Goal: Information Seeking & Learning: Learn about a topic

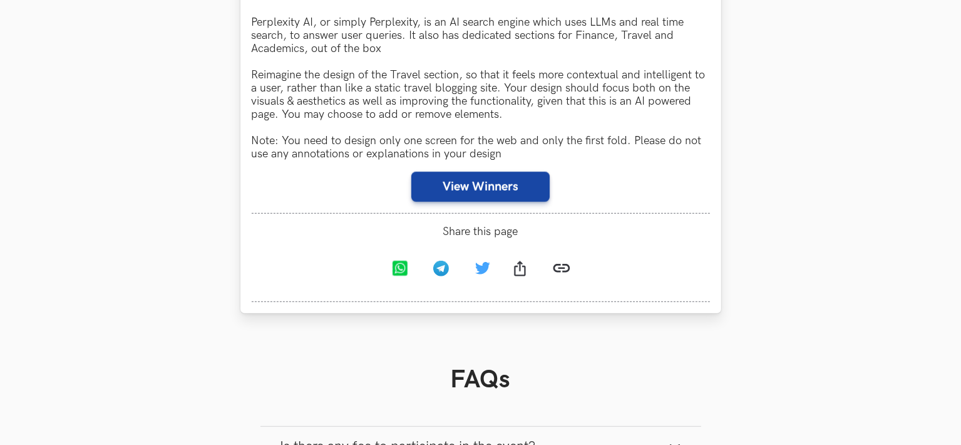
scroll to position [803, 0]
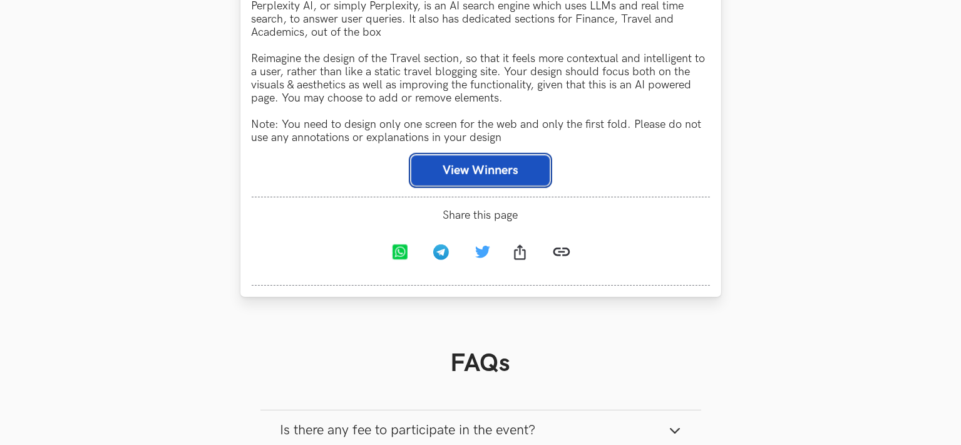
click at [505, 180] on button "View Winners" at bounding box center [481, 170] width 138 height 30
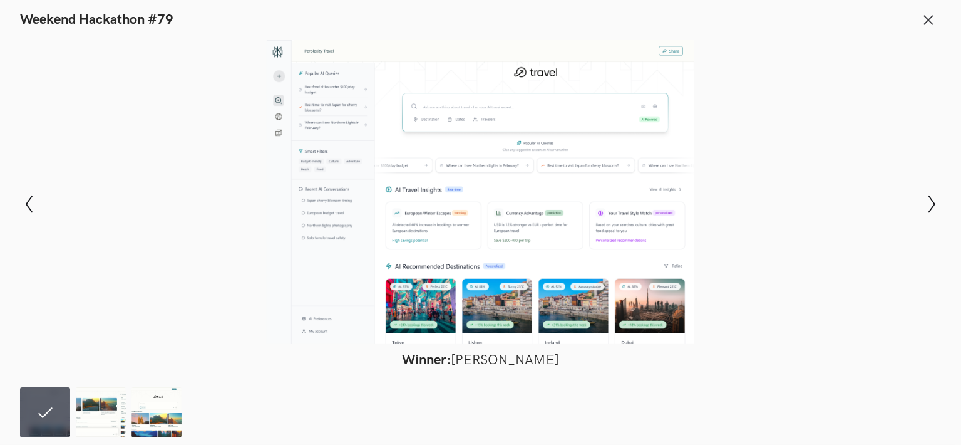
scroll to position [1125, 0]
click at [105, 387] on img at bounding box center [101, 412] width 50 height 50
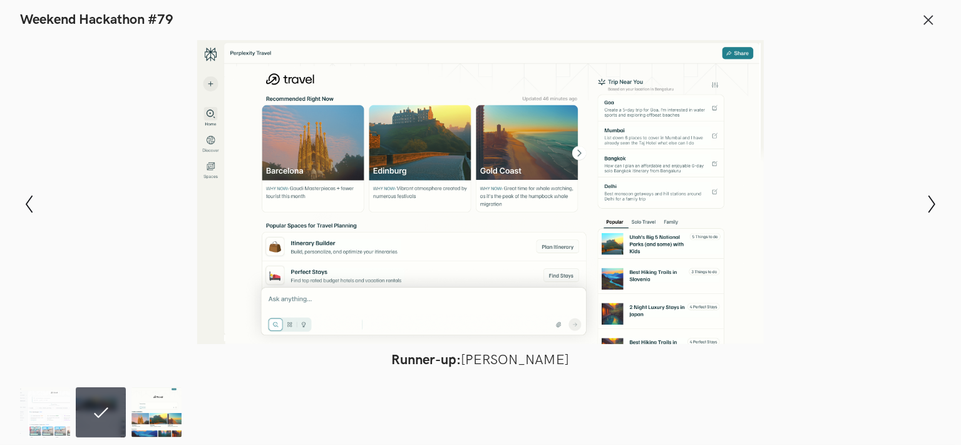
click at [163, 415] on img at bounding box center [157, 412] width 50 height 50
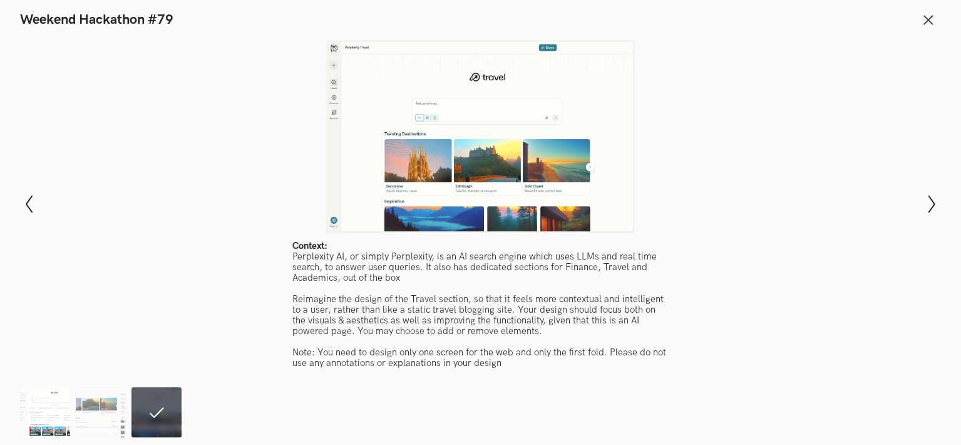
click at [34, 403] on img at bounding box center [45, 412] width 50 height 50
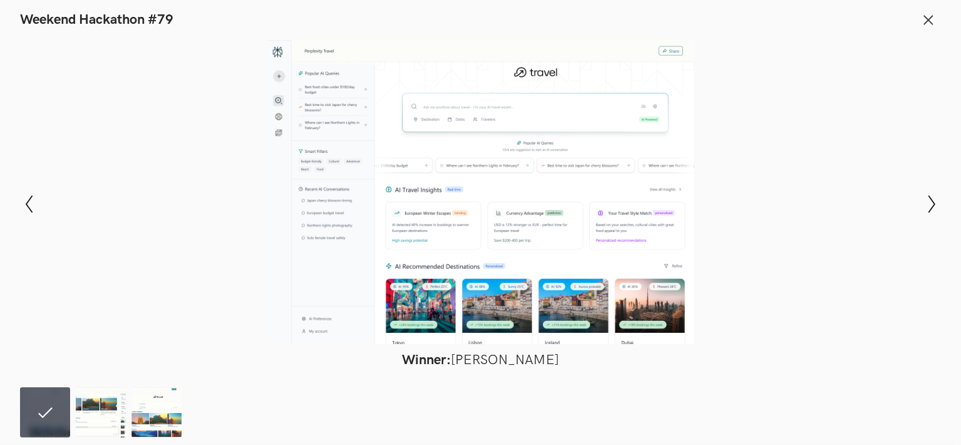
scroll to position [1192, 0]
click at [923, 22] on icon at bounding box center [929, 20] width 14 height 14
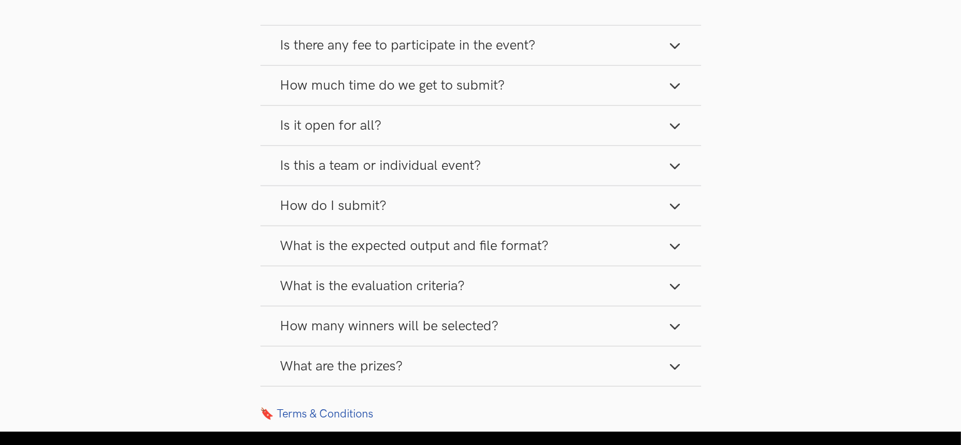
scroll to position [1188, 0]
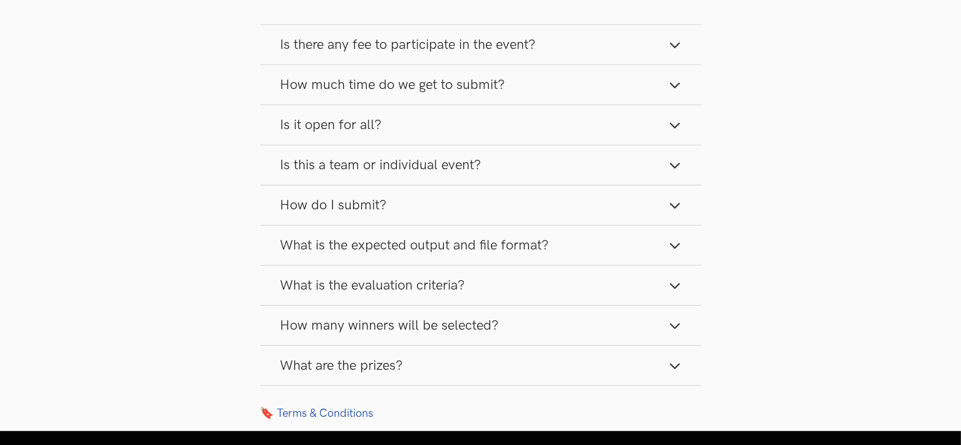
click at [614, 50] on button "Is there any fee to participate in the event?" at bounding box center [481, 44] width 441 height 39
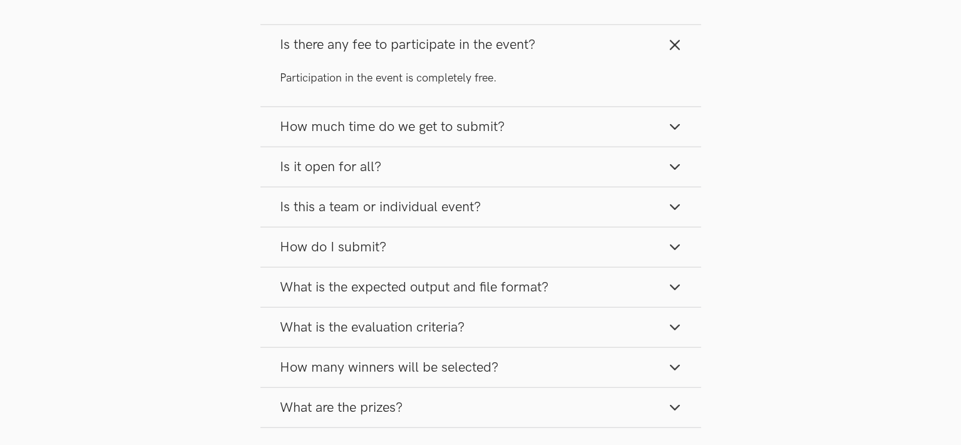
click at [510, 134] on button "How much time do we get to submit?" at bounding box center [481, 126] width 441 height 39
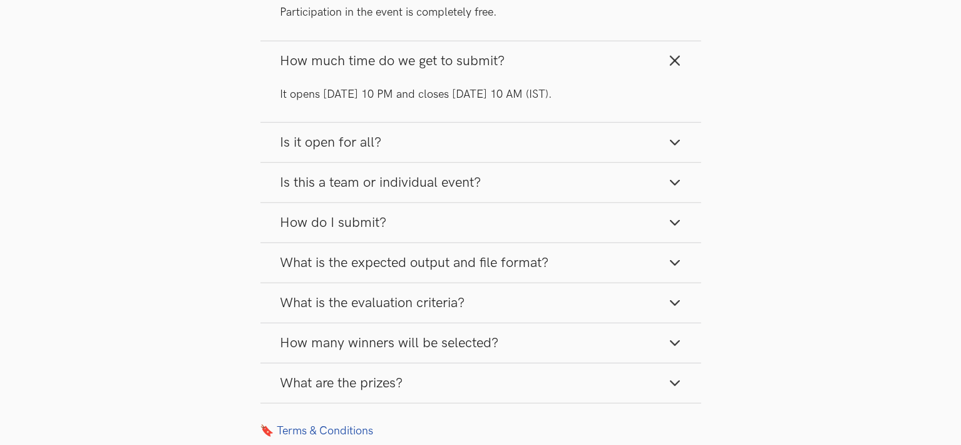
scroll to position [1257, 0]
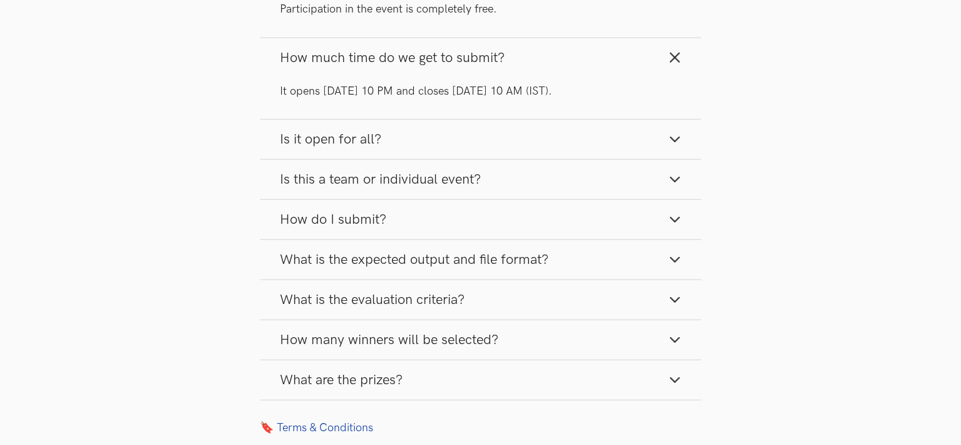
click at [487, 146] on button "Is it open for all?" at bounding box center [481, 139] width 441 height 39
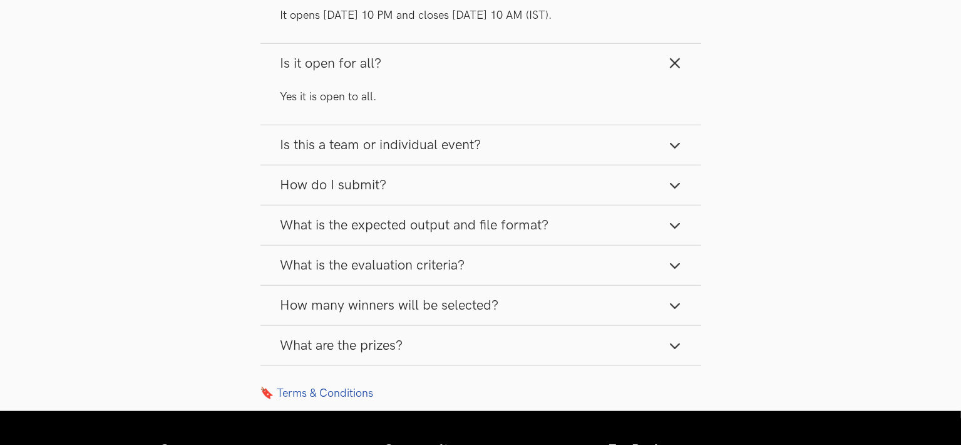
scroll to position [1335, 0]
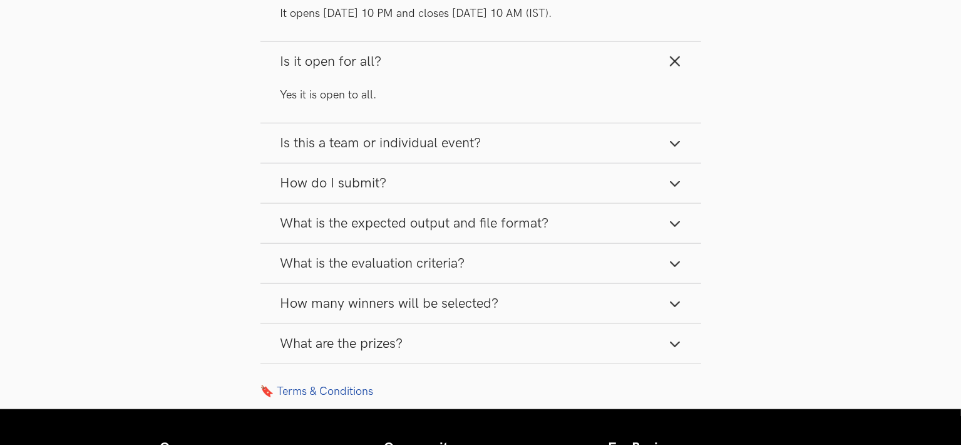
click at [452, 166] on button "How do I submit?" at bounding box center [481, 182] width 441 height 39
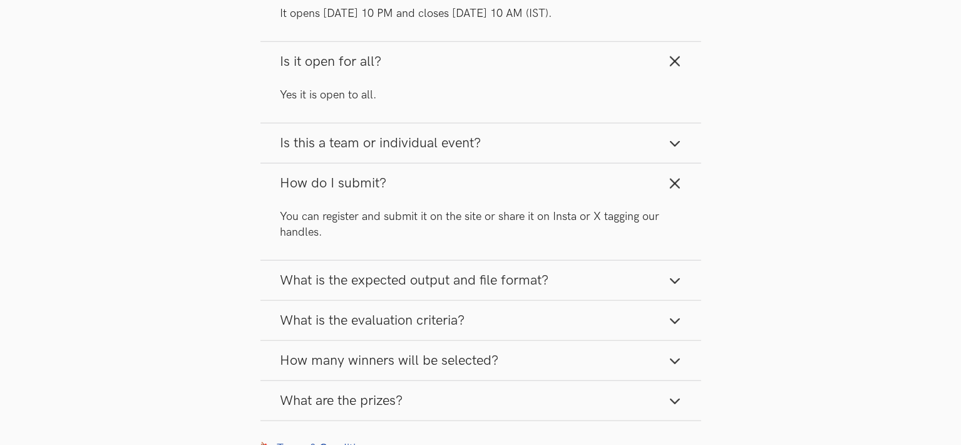
click at [461, 133] on button "Is this a team or individual event?" at bounding box center [481, 142] width 441 height 39
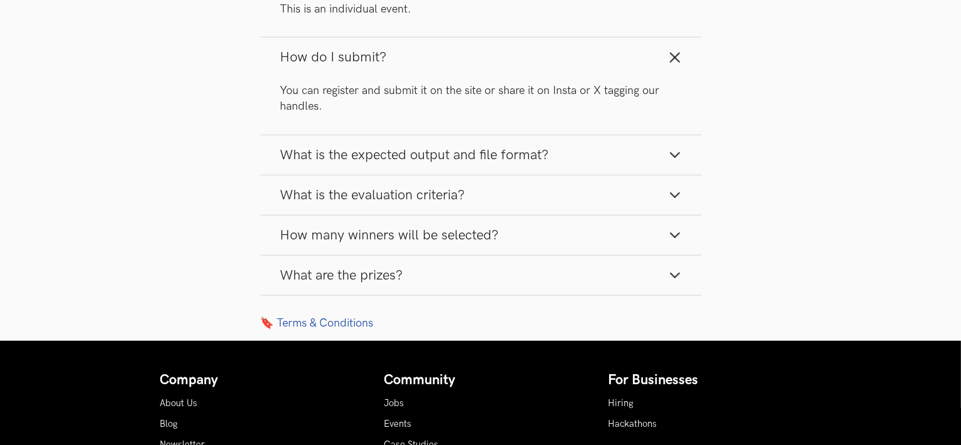
click at [438, 154] on span "What is the expected output and file format?" at bounding box center [415, 155] width 269 height 17
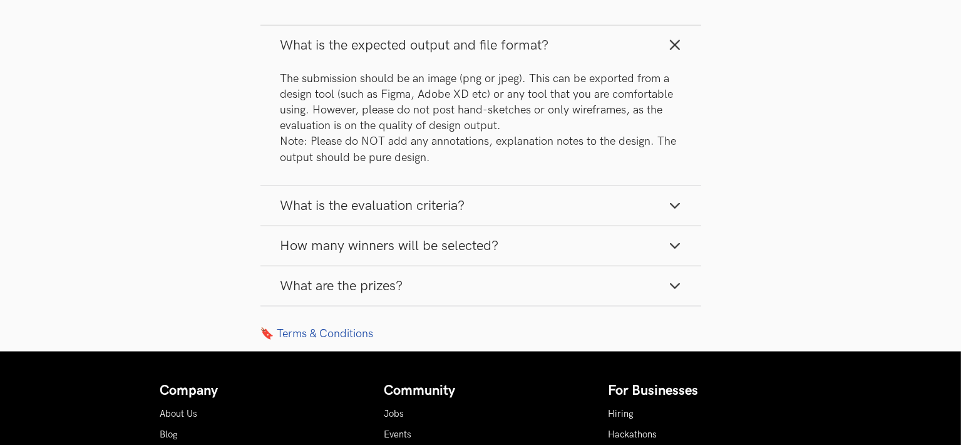
scroll to position [1612, 0]
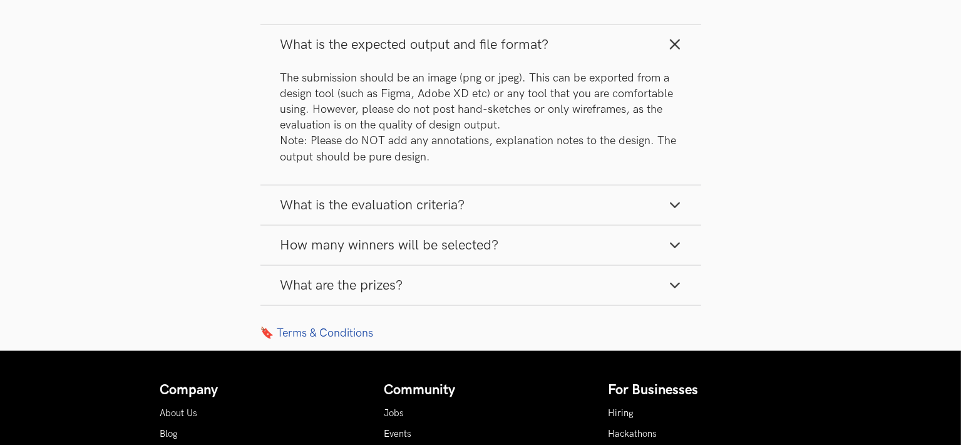
click at [377, 207] on span "What is the evaluation criteria?" at bounding box center [373, 205] width 185 height 17
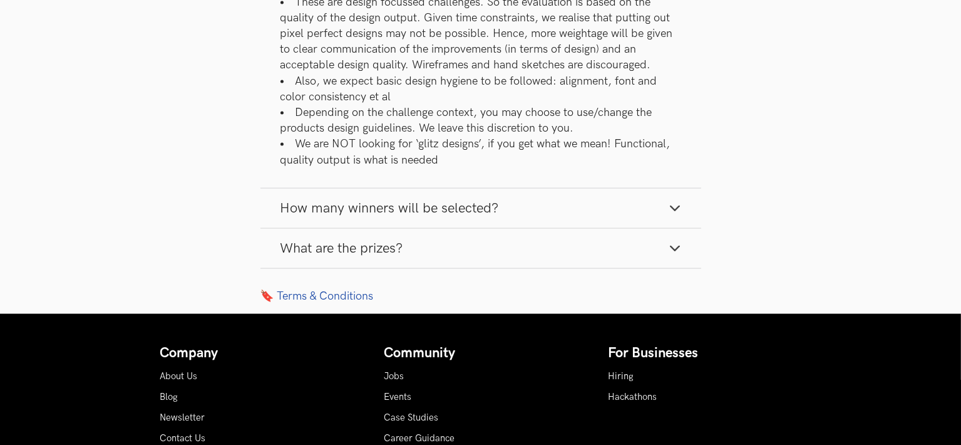
scroll to position [1849, 0]
click at [377, 207] on span "How many winners will be selected?" at bounding box center [390, 207] width 219 height 17
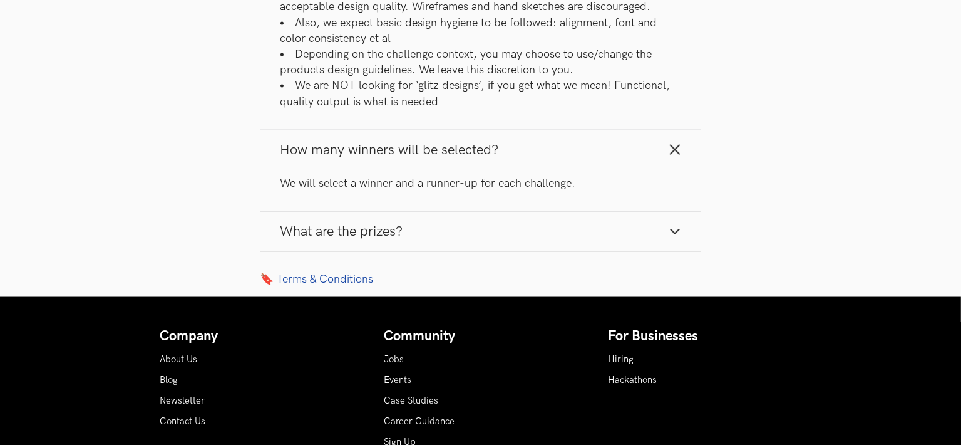
scroll to position [1907, 0]
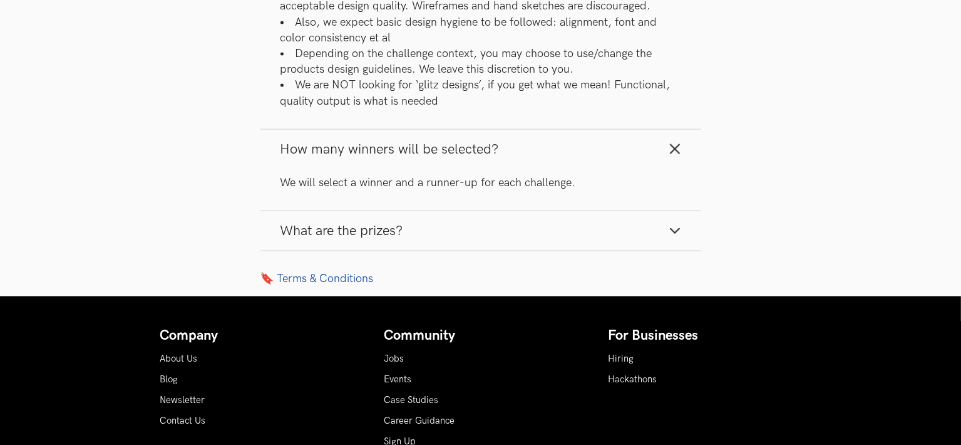
click at [368, 225] on span "What are the prizes?" at bounding box center [342, 230] width 123 height 17
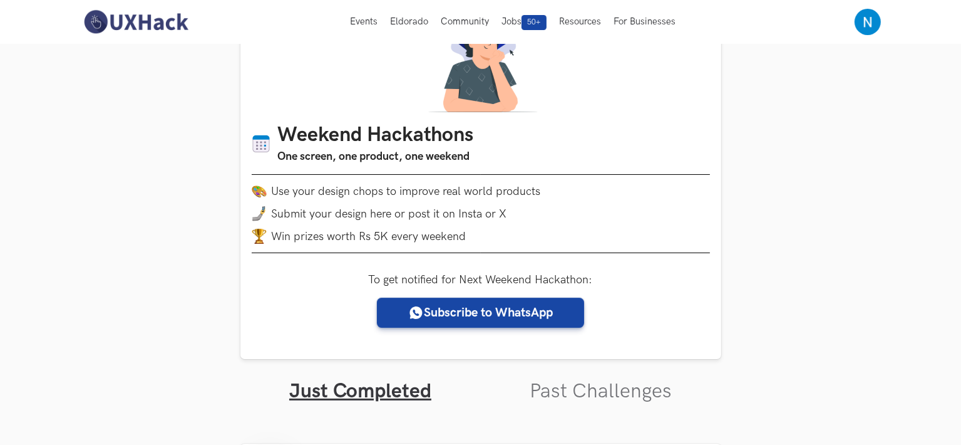
scroll to position [0, 0]
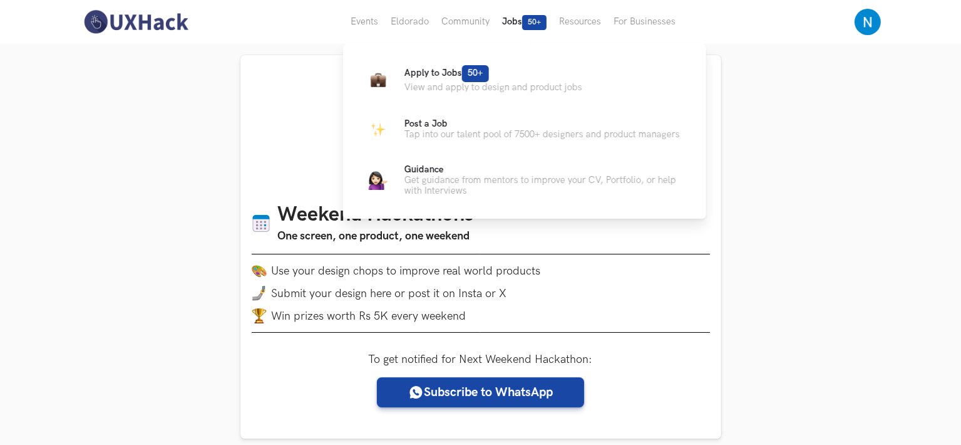
click at [516, 23] on button "Jobs 50+" at bounding box center [524, 22] width 57 height 44
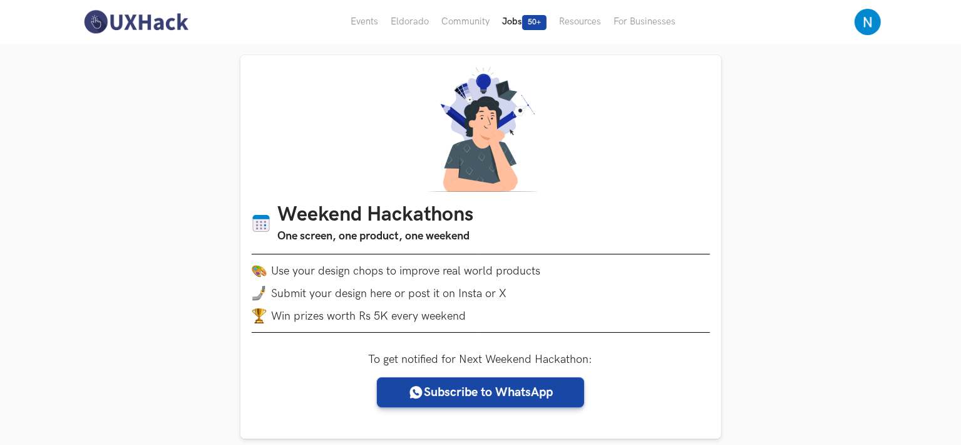
click at [534, 22] on span "50+" at bounding box center [534, 22] width 24 height 15
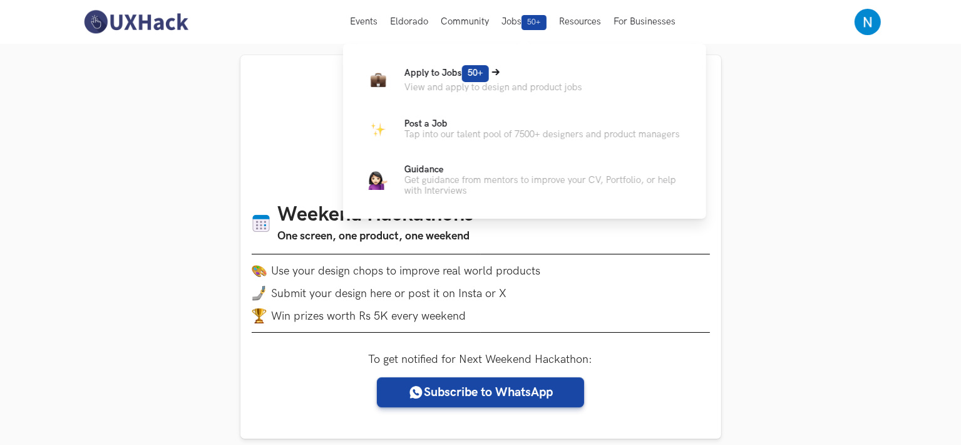
click at [443, 75] on span "Apply to Jobs 50+" at bounding box center [447, 73] width 85 height 11
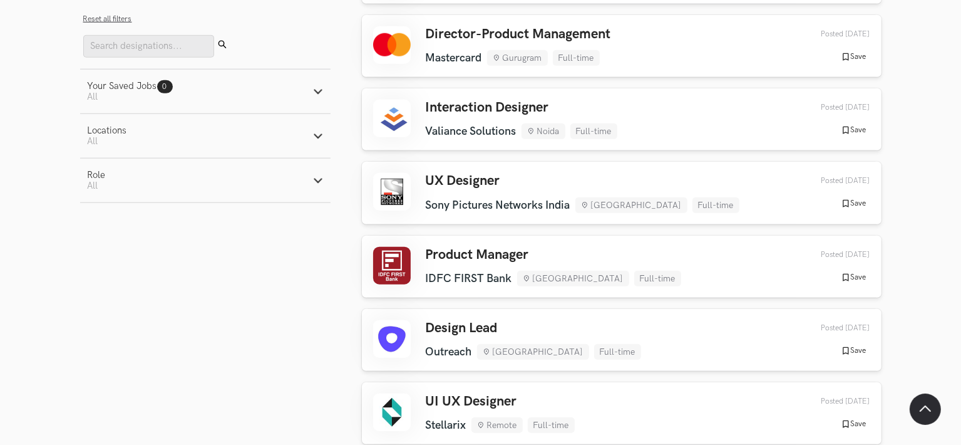
scroll to position [1260, 0]
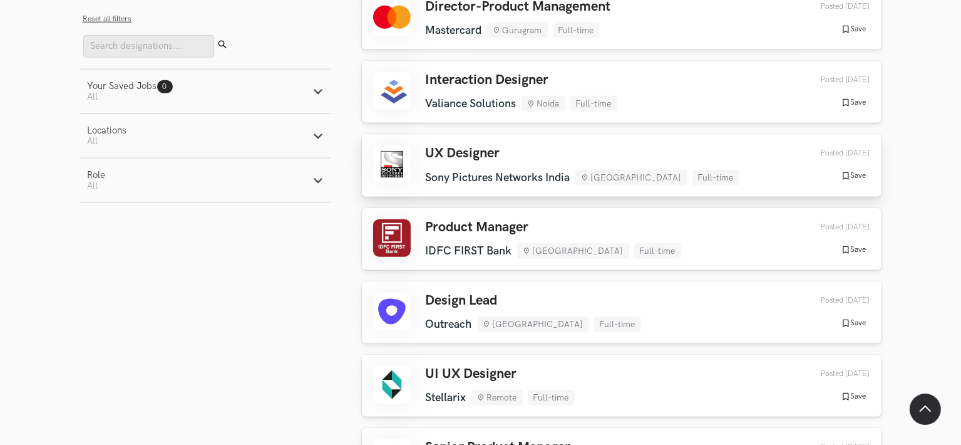
click at [483, 151] on h3 "UX Designer" at bounding box center [583, 153] width 314 height 16
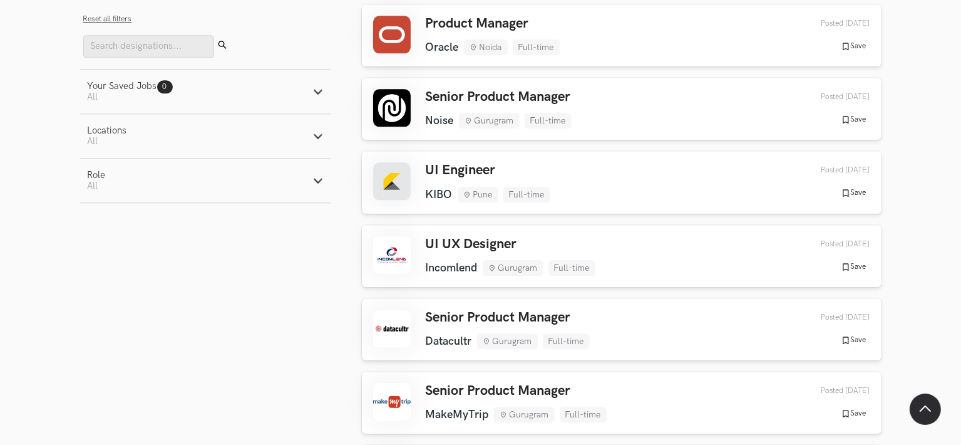
scroll to position [3049, 0]
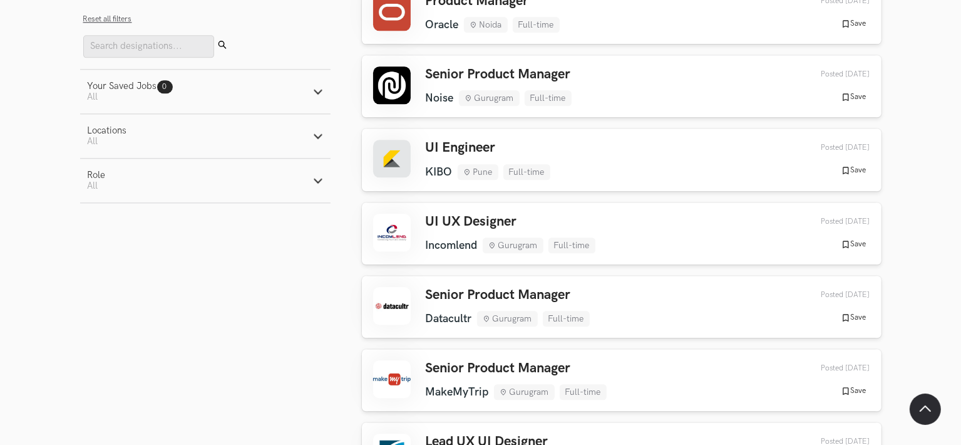
click at [312, 150] on button "Locations Active filters: All" at bounding box center [205, 136] width 251 height 44
click at [110, 172] on label "Remote" at bounding box center [112, 168] width 49 height 13
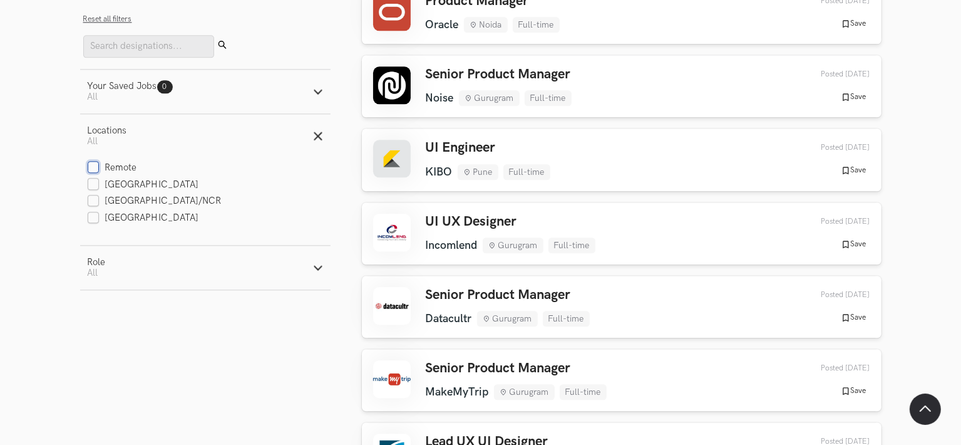
click at [100, 172] on input "Remote" at bounding box center [94, 168] width 12 height 12
checkbox input "true"
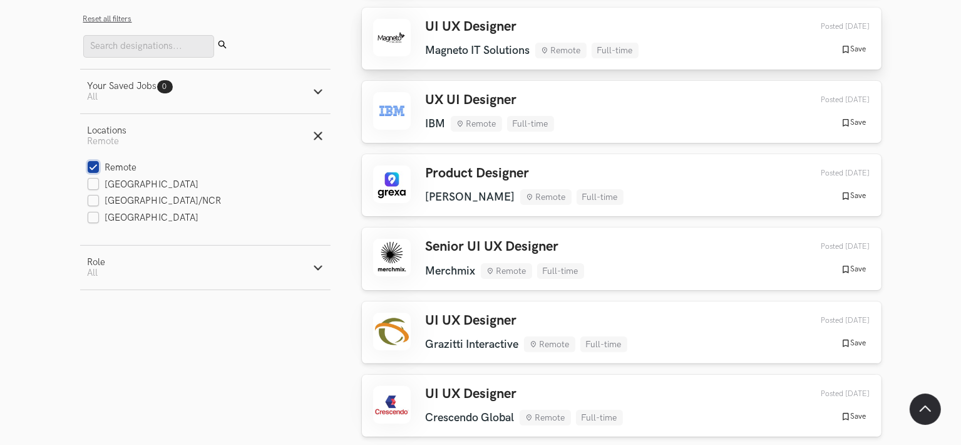
scroll to position [288, 0]
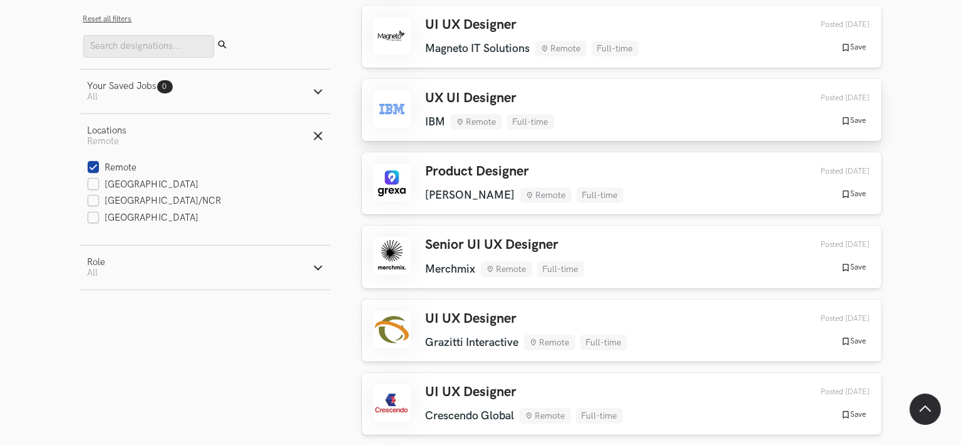
click at [481, 101] on h3 "UX UI Designer" at bounding box center [490, 98] width 128 height 16
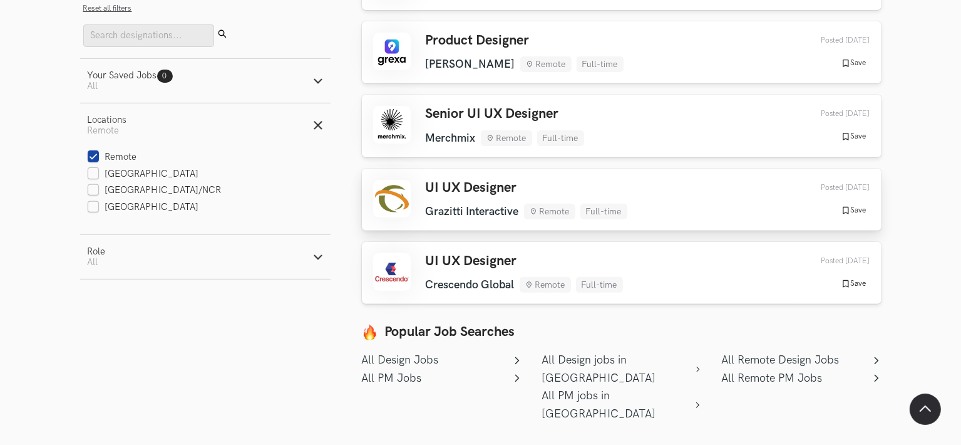
scroll to position [420, 0]
